Goal: Task Accomplishment & Management: Use online tool/utility

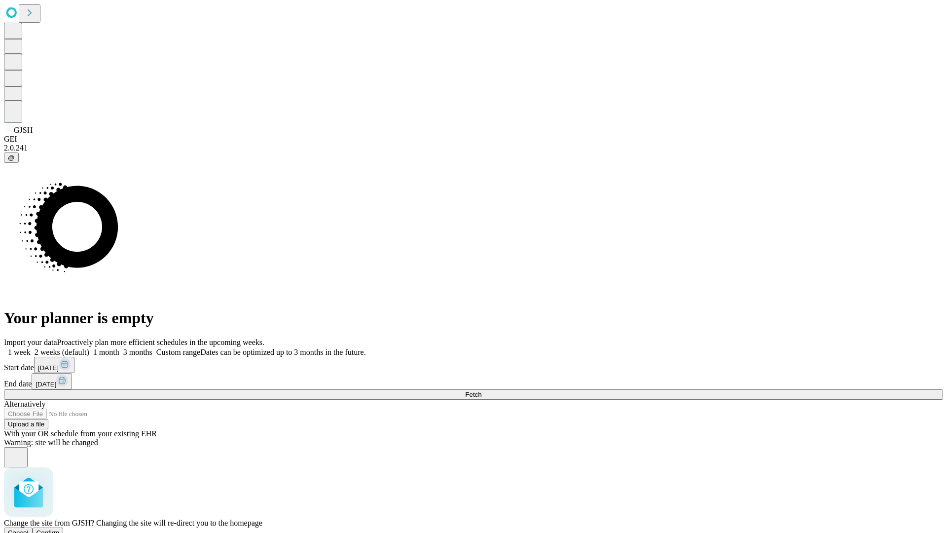
click at [60, 529] on span "Confirm" at bounding box center [48, 532] width 23 height 7
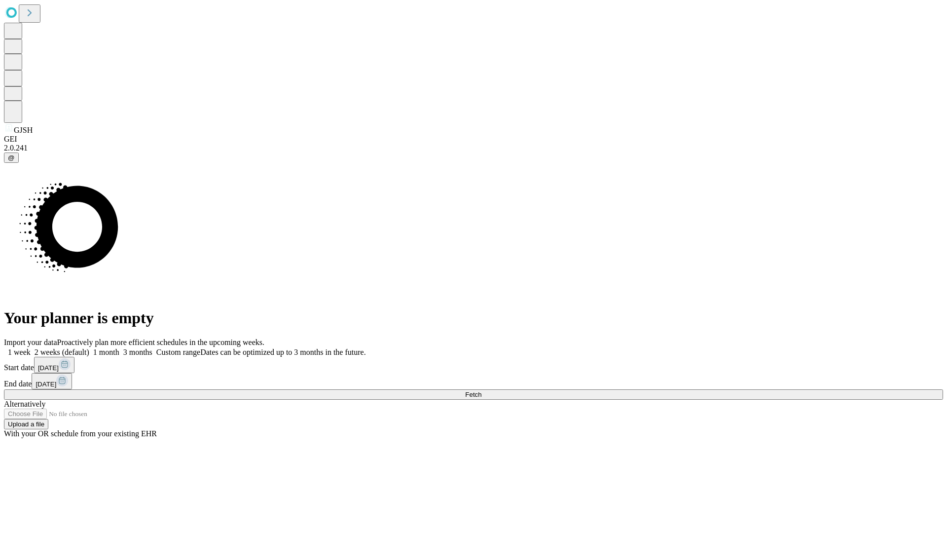
click at [119, 348] on label "1 month" at bounding box center [104, 352] width 30 height 8
click at [482, 391] on span "Fetch" at bounding box center [473, 394] width 16 height 7
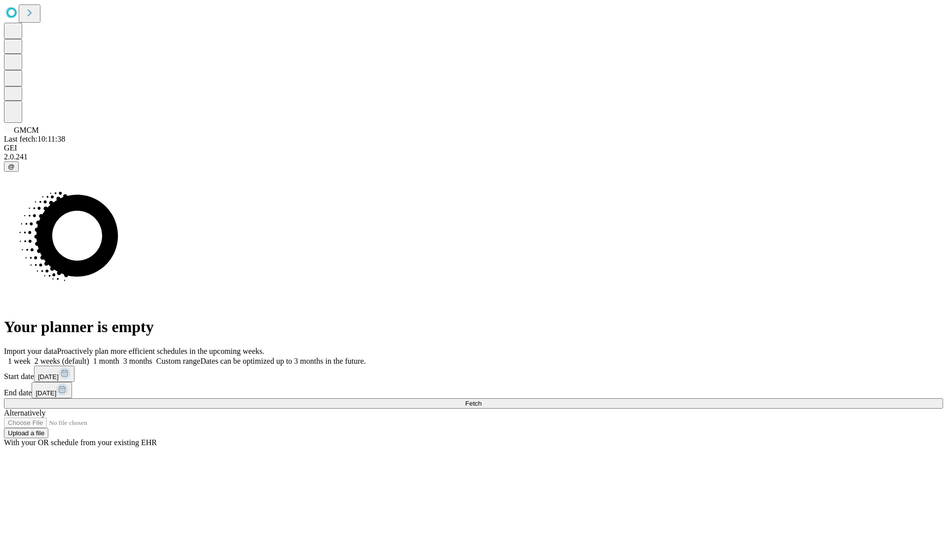
click at [119, 357] on label "1 month" at bounding box center [104, 361] width 30 height 8
click at [482, 400] on span "Fetch" at bounding box center [473, 403] width 16 height 7
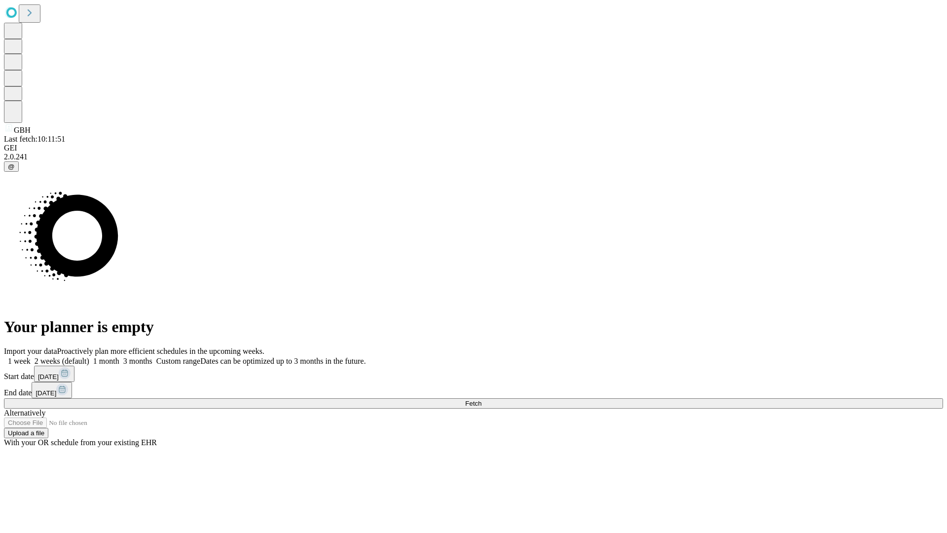
click at [119, 357] on label "1 month" at bounding box center [104, 361] width 30 height 8
click at [482, 400] on span "Fetch" at bounding box center [473, 403] width 16 height 7
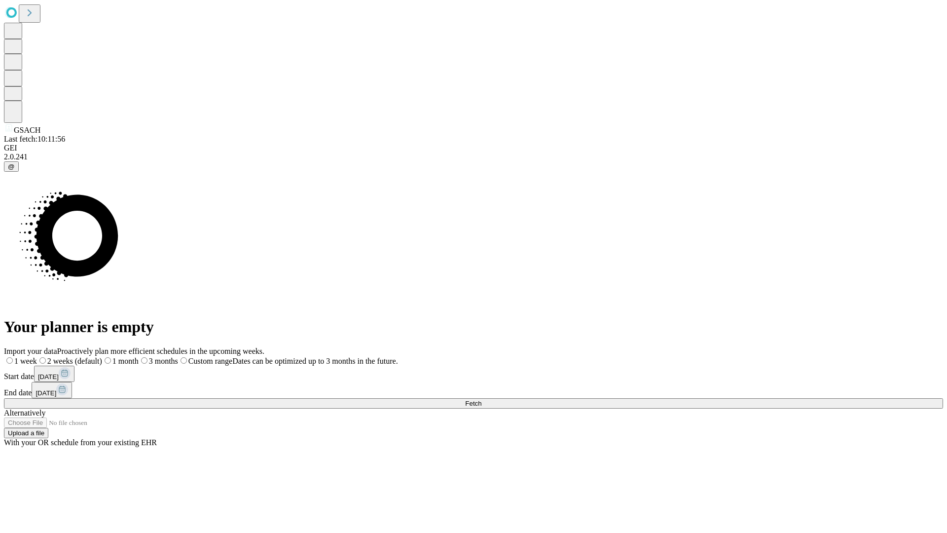
click at [482, 400] on span "Fetch" at bounding box center [473, 403] width 16 height 7
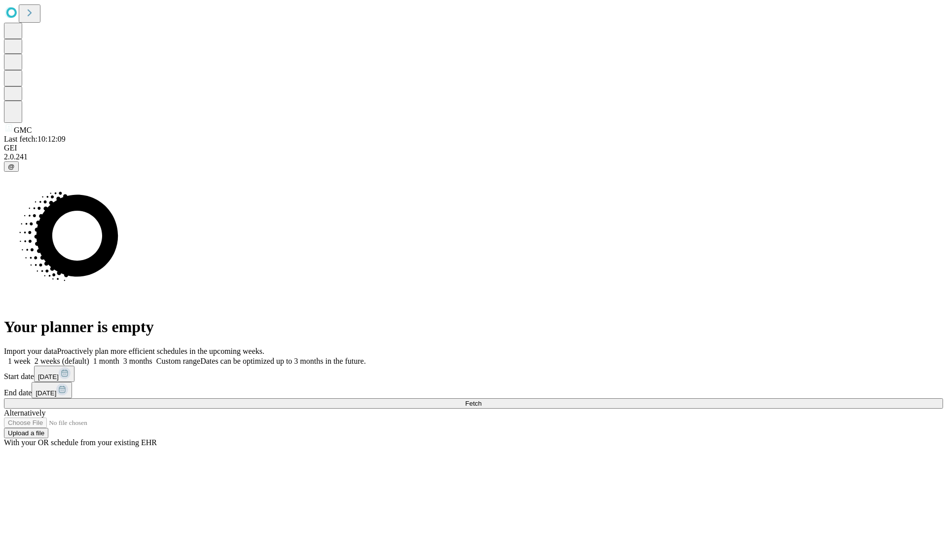
click at [119, 357] on label "1 month" at bounding box center [104, 361] width 30 height 8
click at [482, 400] on span "Fetch" at bounding box center [473, 403] width 16 height 7
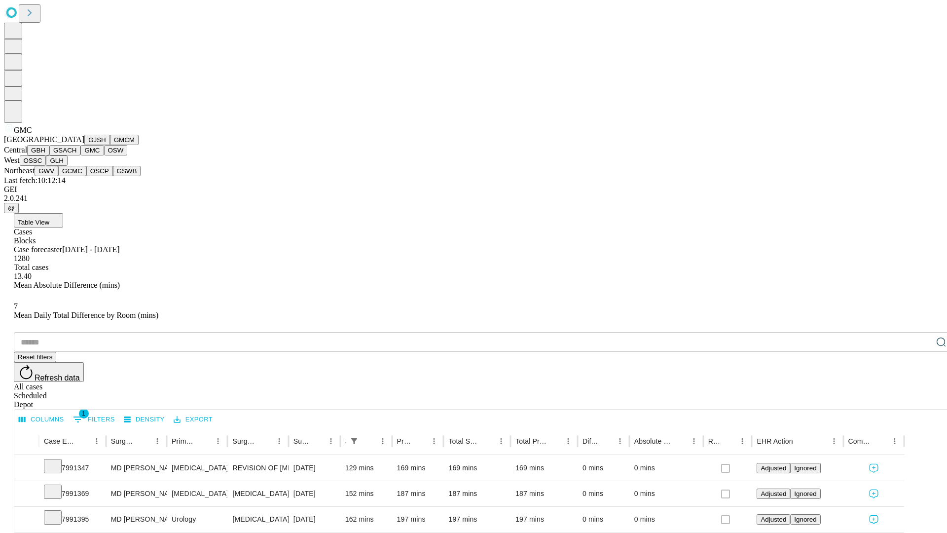
click at [104, 155] on button "OSW" at bounding box center [116, 150] width 24 height 10
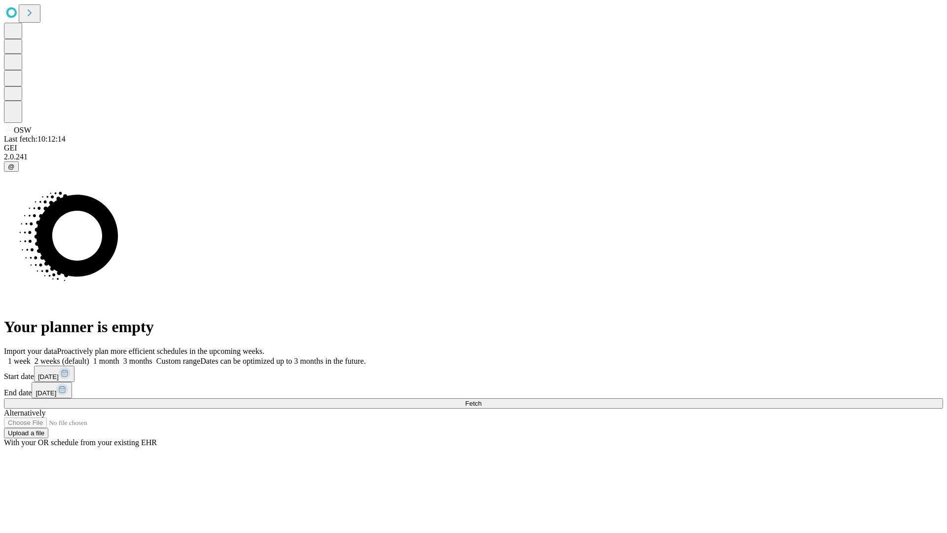
click at [119, 357] on label "1 month" at bounding box center [104, 361] width 30 height 8
click at [482, 400] on span "Fetch" at bounding box center [473, 403] width 16 height 7
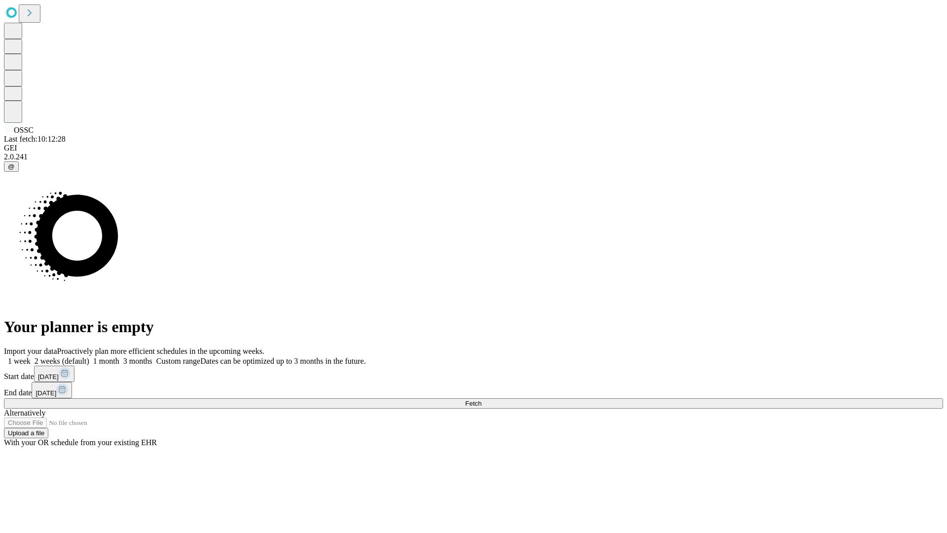
click at [119, 357] on label "1 month" at bounding box center [104, 361] width 30 height 8
click at [482, 400] on span "Fetch" at bounding box center [473, 403] width 16 height 7
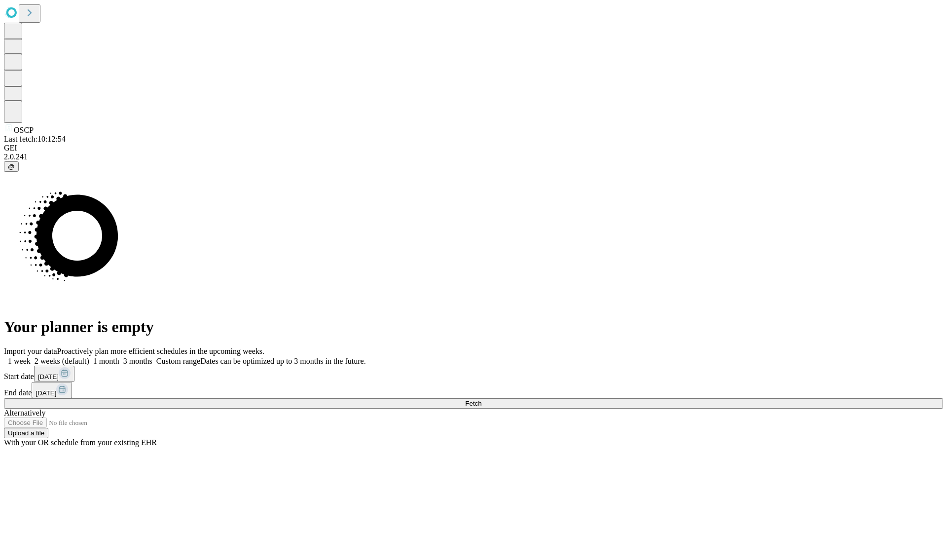
click at [482, 400] on span "Fetch" at bounding box center [473, 403] width 16 height 7
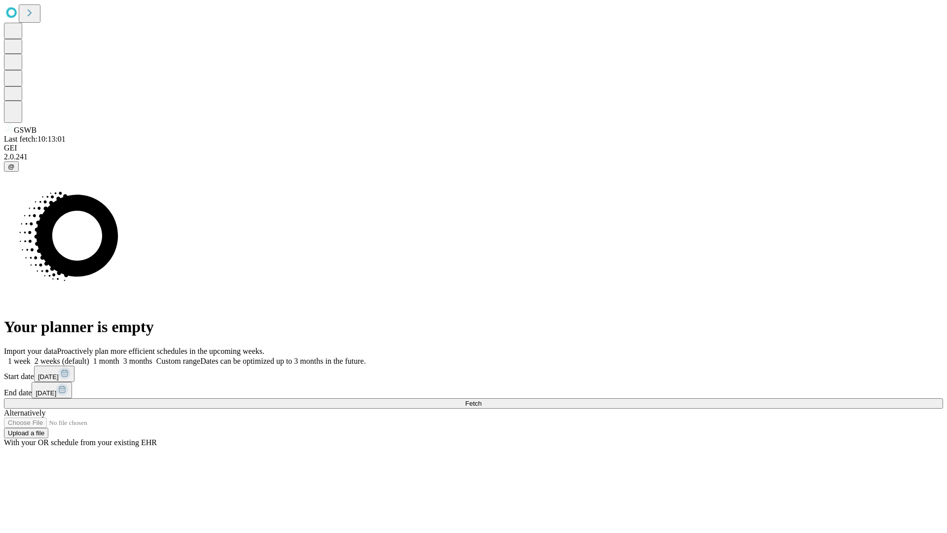
click at [119, 357] on label "1 month" at bounding box center [104, 361] width 30 height 8
click at [482, 400] on span "Fetch" at bounding box center [473, 403] width 16 height 7
